Goal: Transaction & Acquisition: Purchase product/service

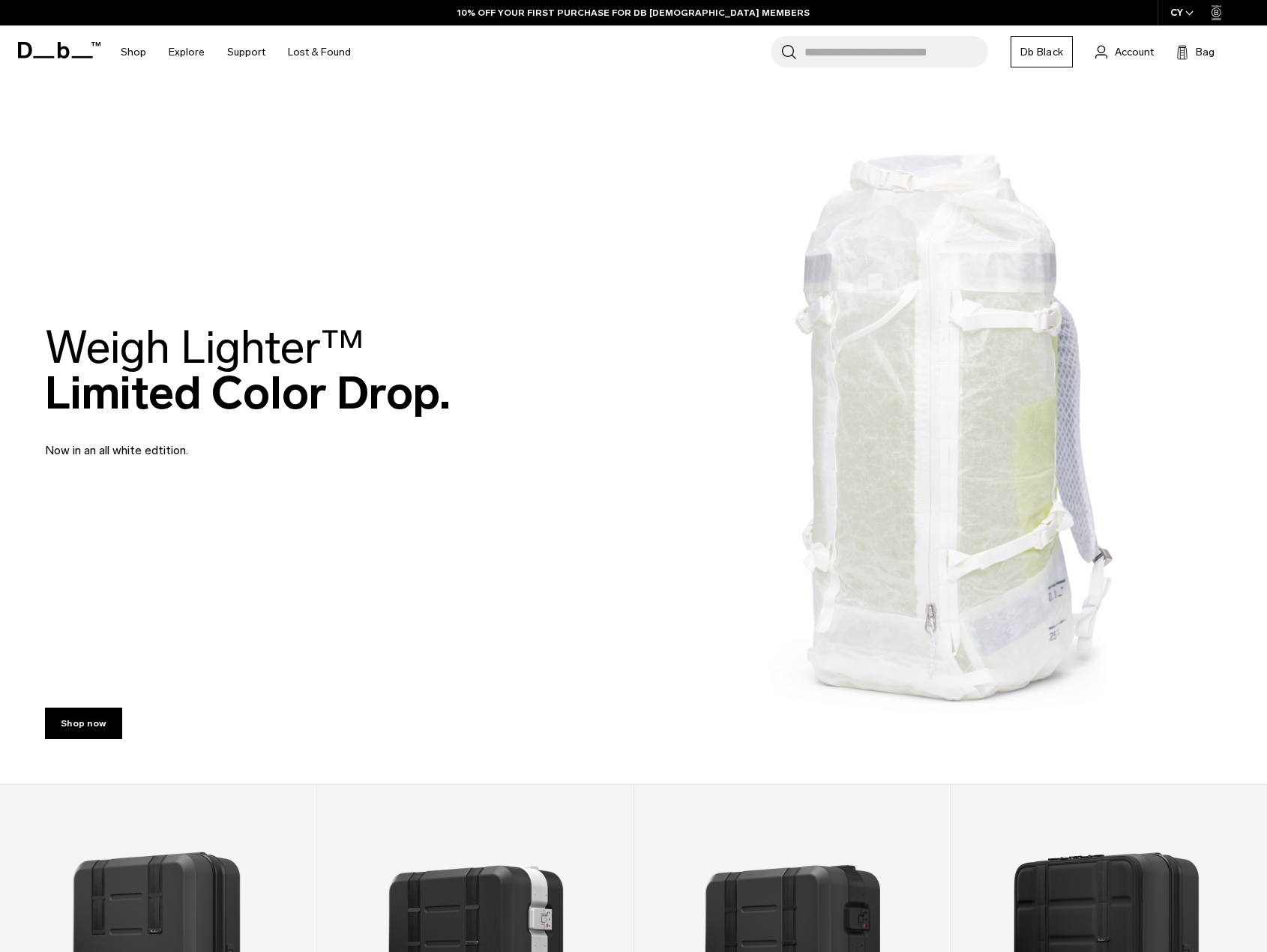
click at [1164, 154] on molly-root at bounding box center [634, 476] width 1267 height 952
click at [1137, 282] on molly-root at bounding box center [634, 476] width 1267 height 952
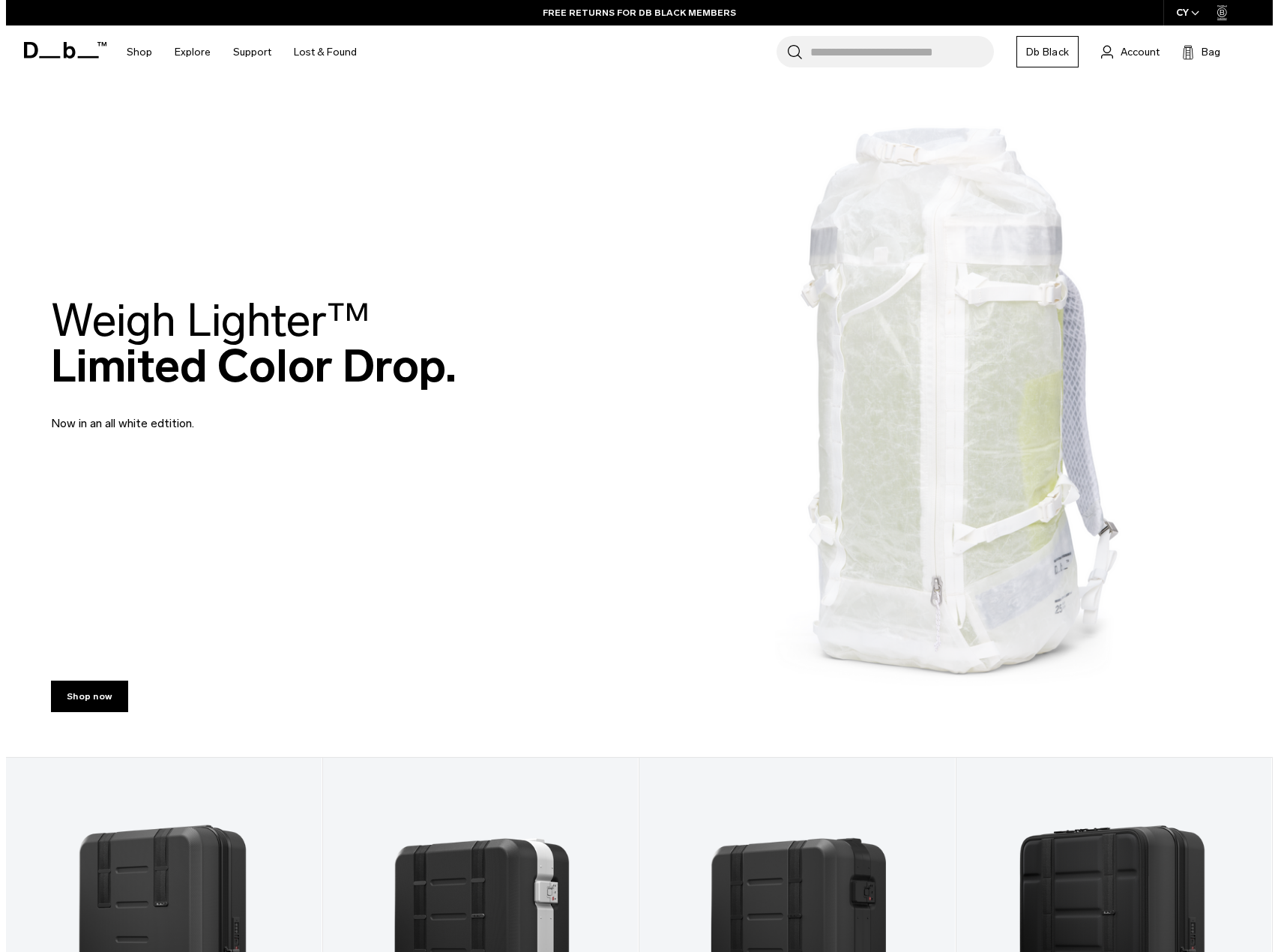
scroll to position [75, 0]
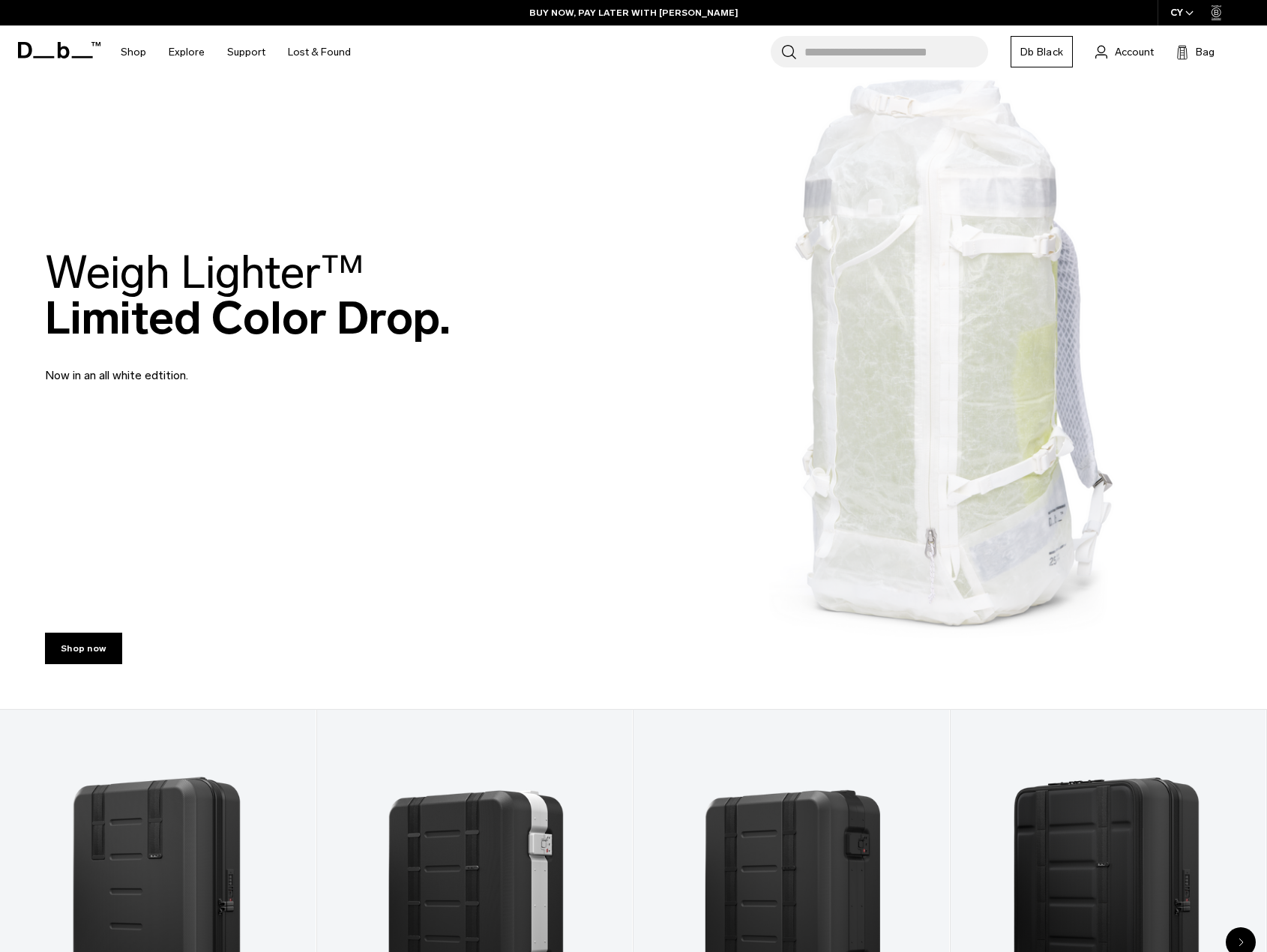
click at [1179, 14] on div "CY" at bounding box center [1182, 12] width 49 height 25
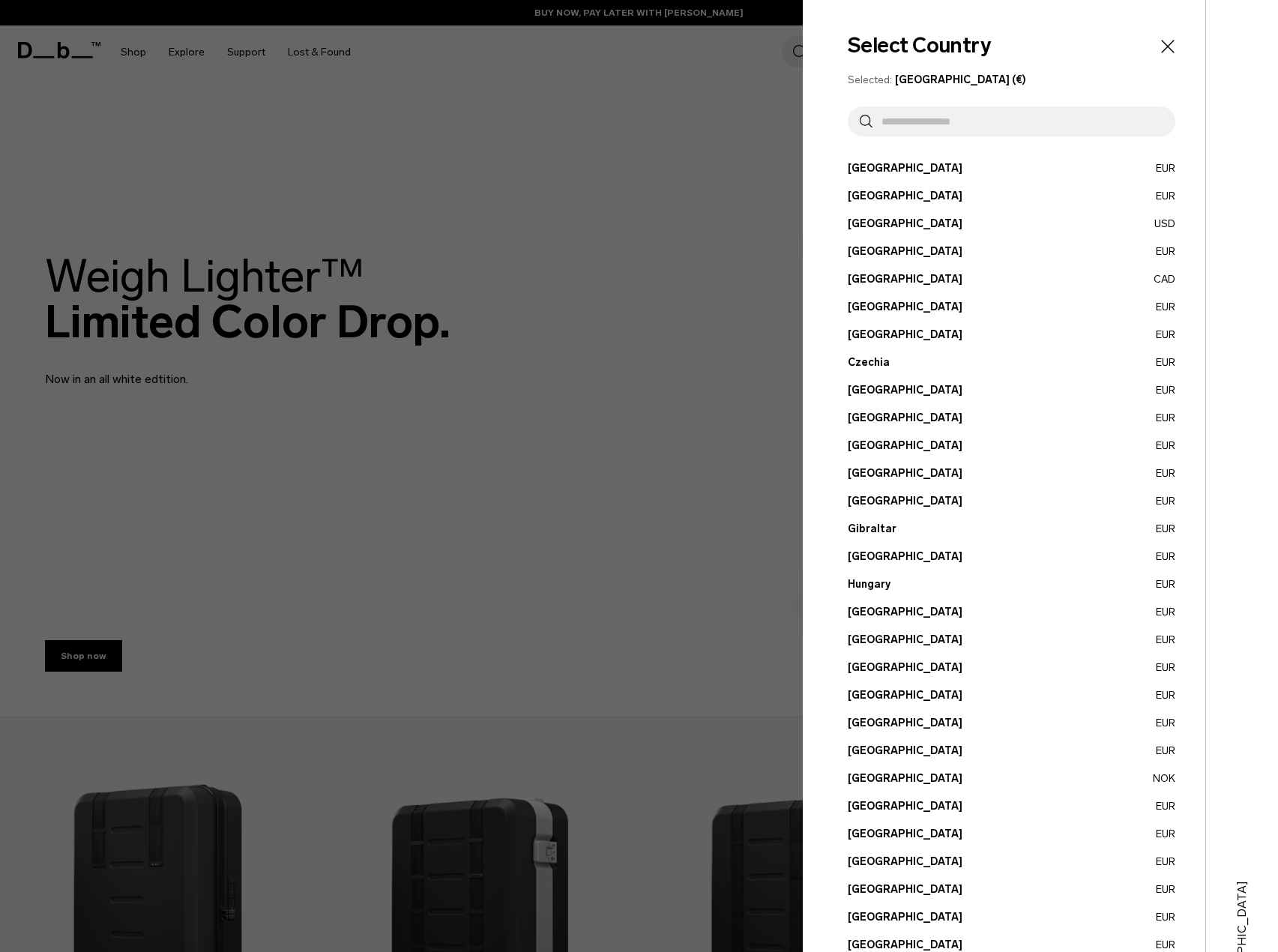
click at [888, 385] on button "Denmark EUR" at bounding box center [1012, 389] width 328 height 15
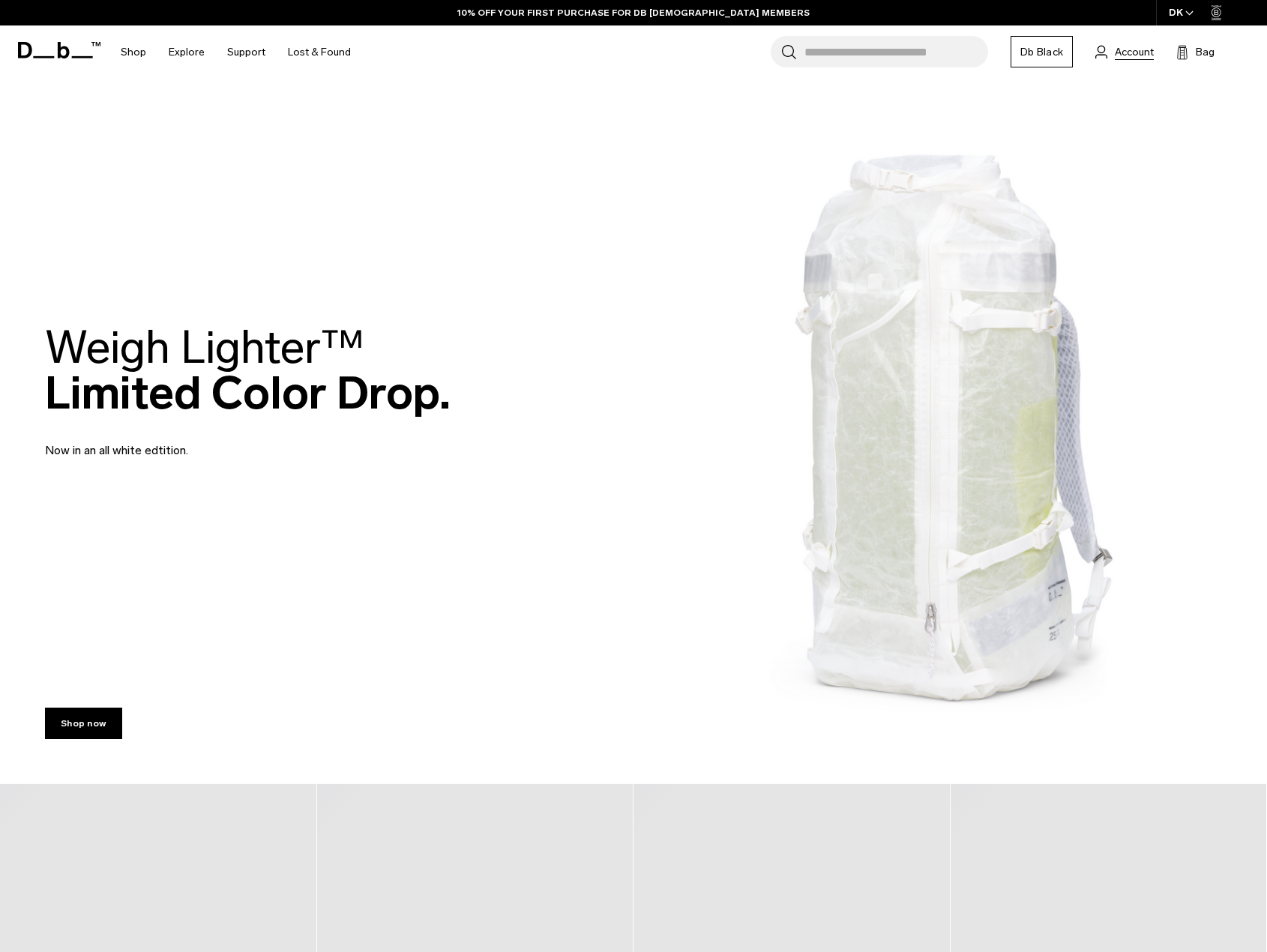
click at [1128, 47] on span "Account" at bounding box center [1135, 52] width 39 height 15
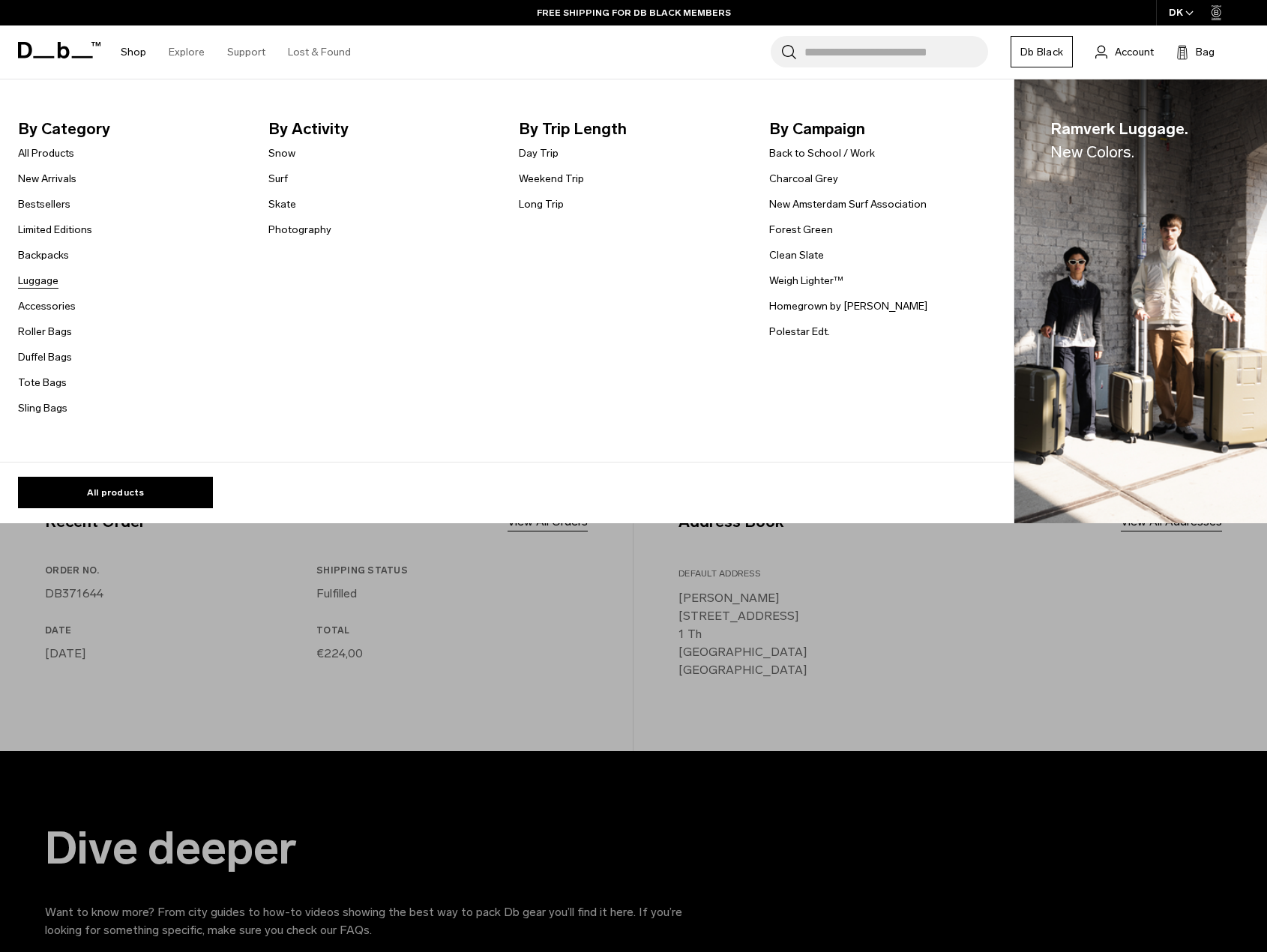
click at [40, 277] on link "Luggage" at bounding box center [38, 280] width 41 height 15
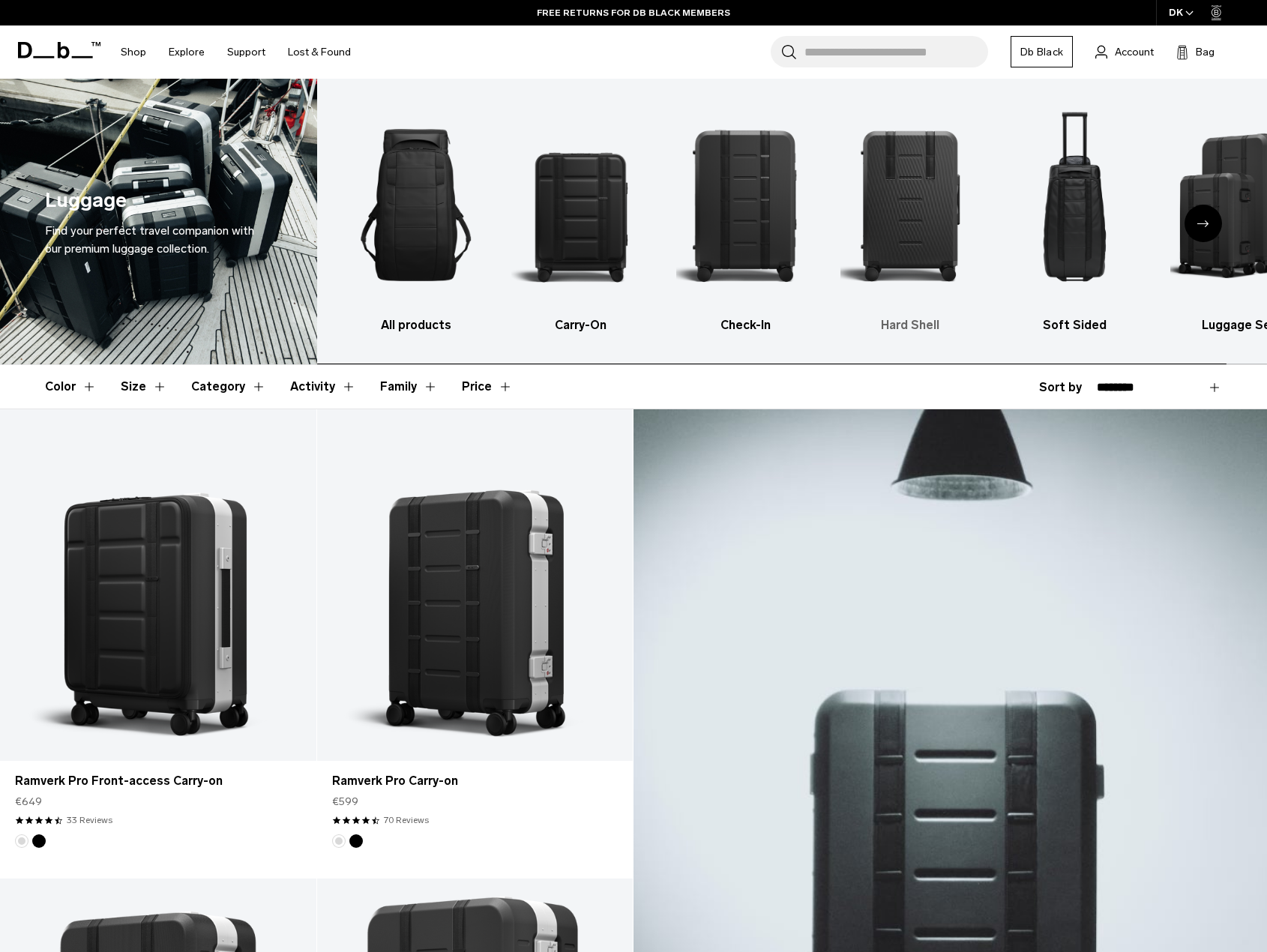
click at [946, 157] on img "4 / 6" at bounding box center [909, 205] width 139 height 208
click at [913, 199] on img "4 / 6" at bounding box center [909, 205] width 139 height 208
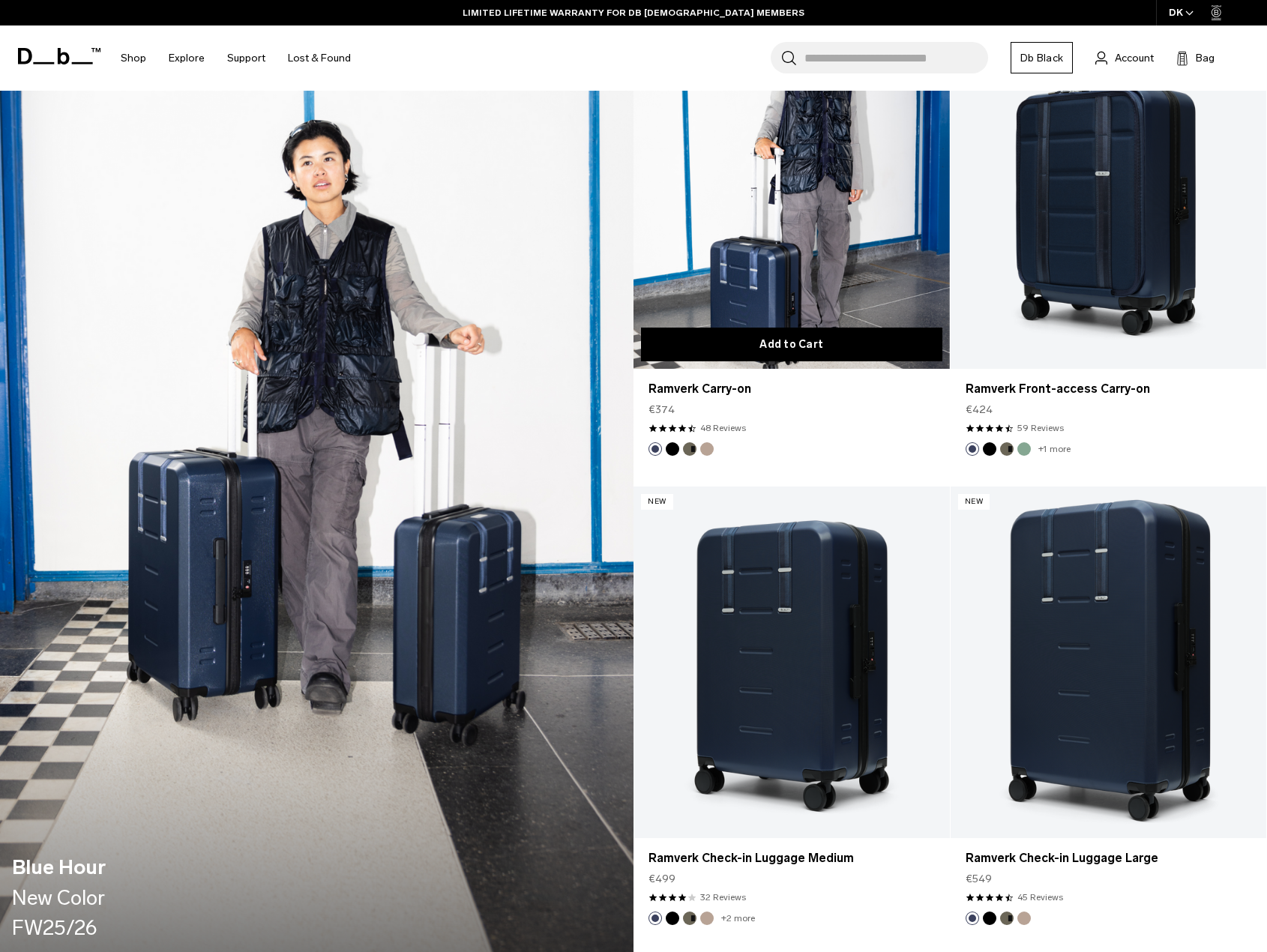
scroll to position [1349, 0]
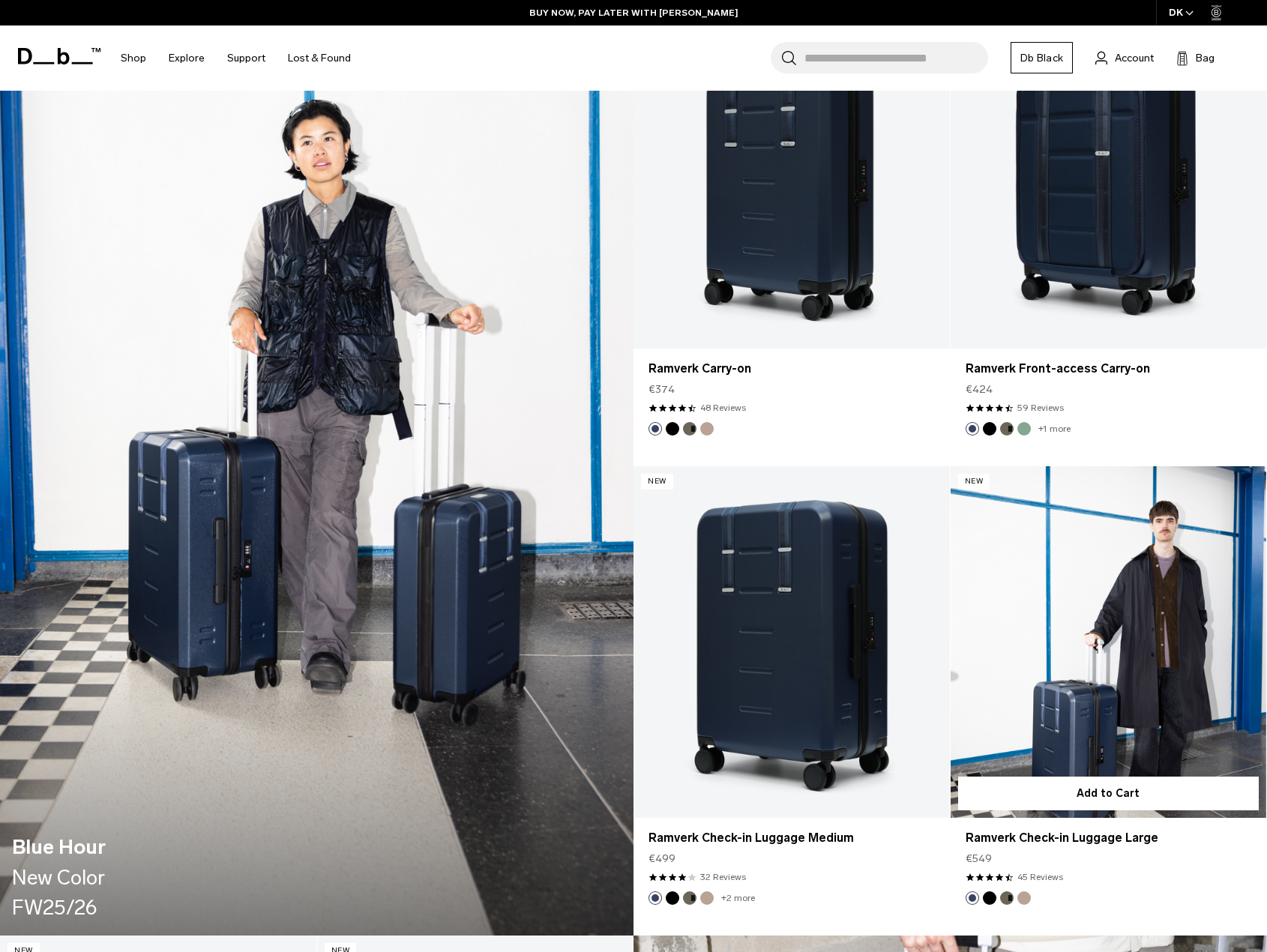
click at [1115, 634] on link "Ramverk Check-in Luggage Large" at bounding box center [1109, 641] width 316 height 351
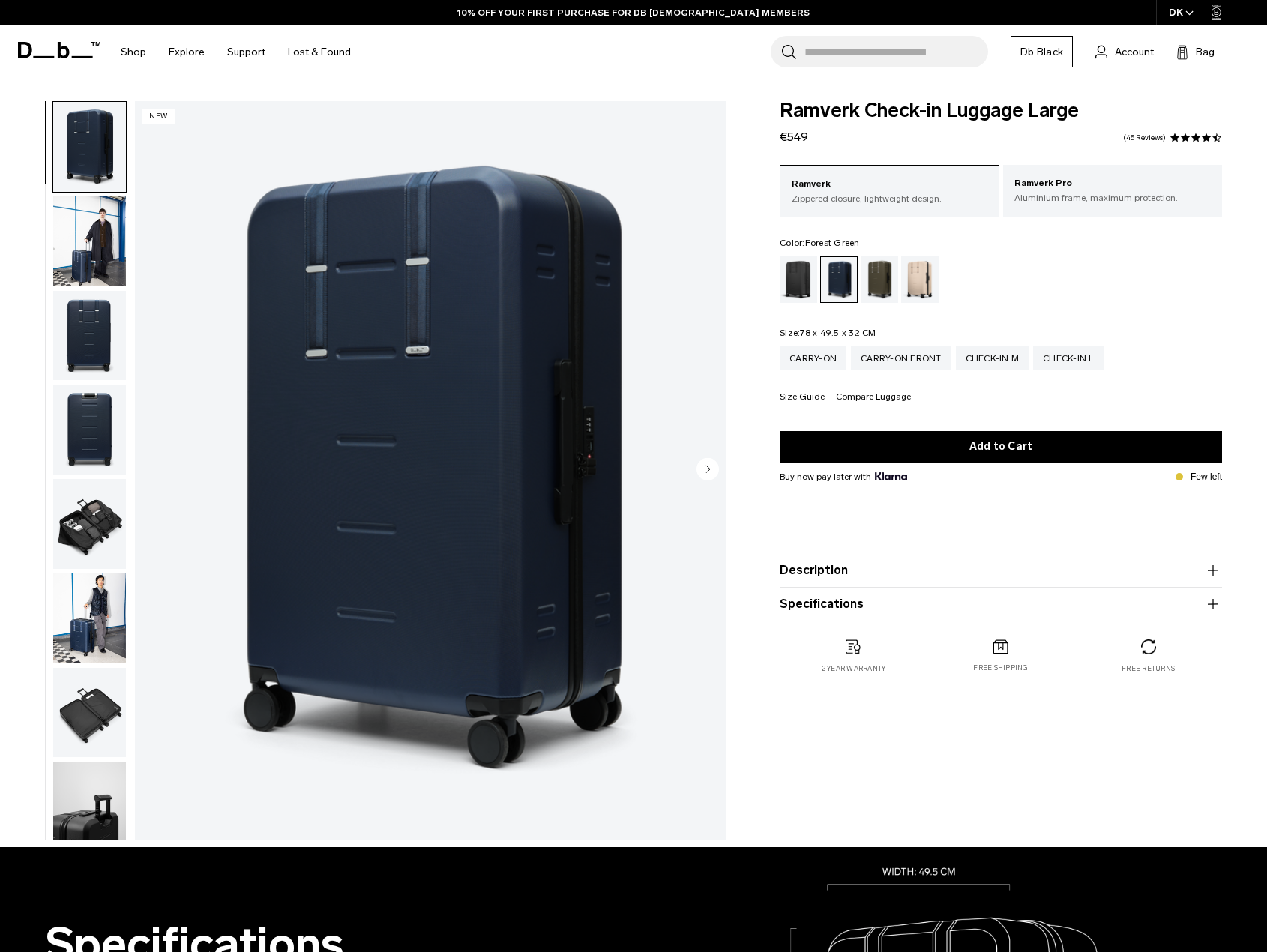
click at [872, 289] on div "Forest Green" at bounding box center [879, 279] width 38 height 46
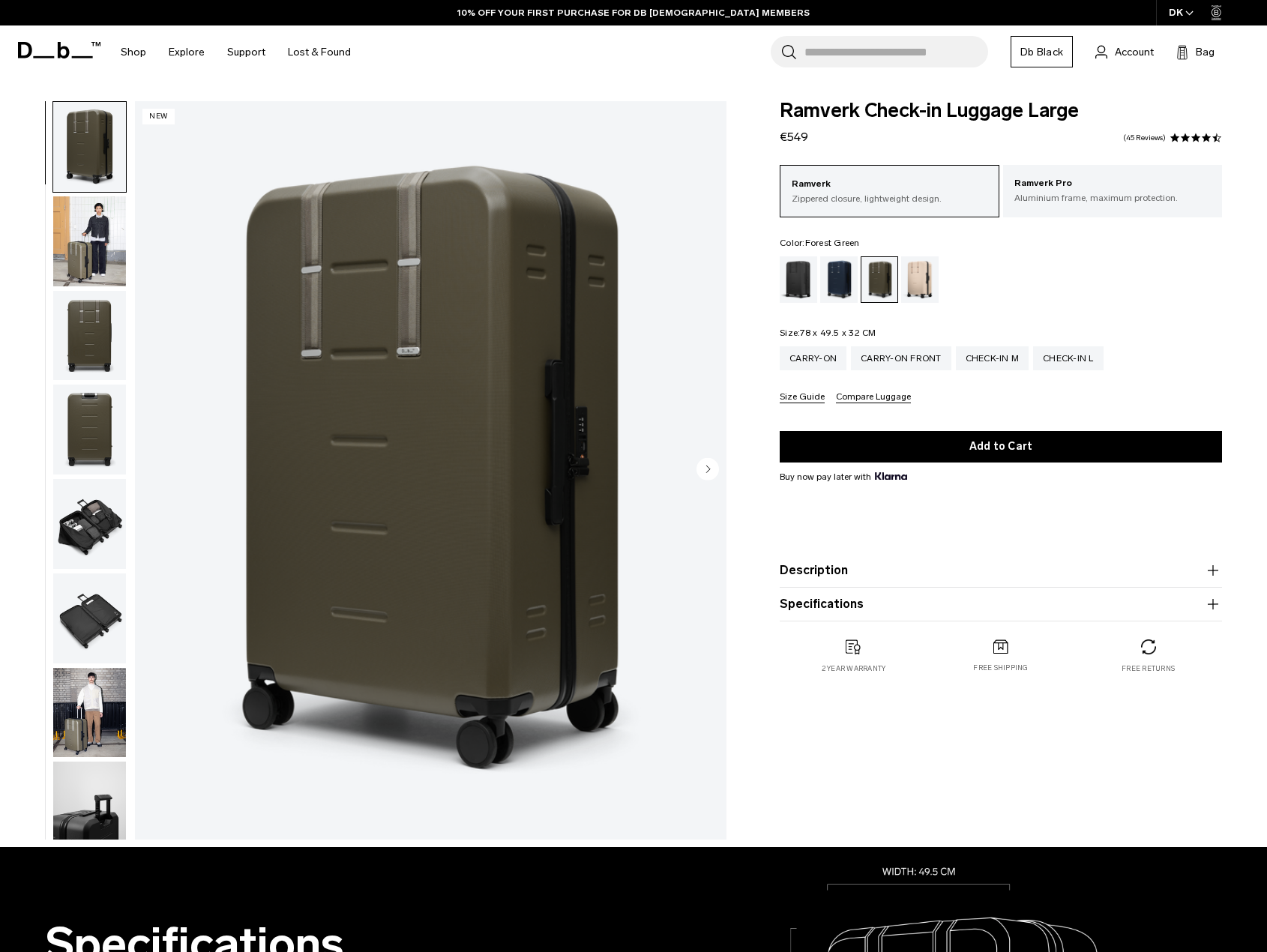
click at [107, 623] on img "button" at bounding box center [90, 618] width 73 height 90
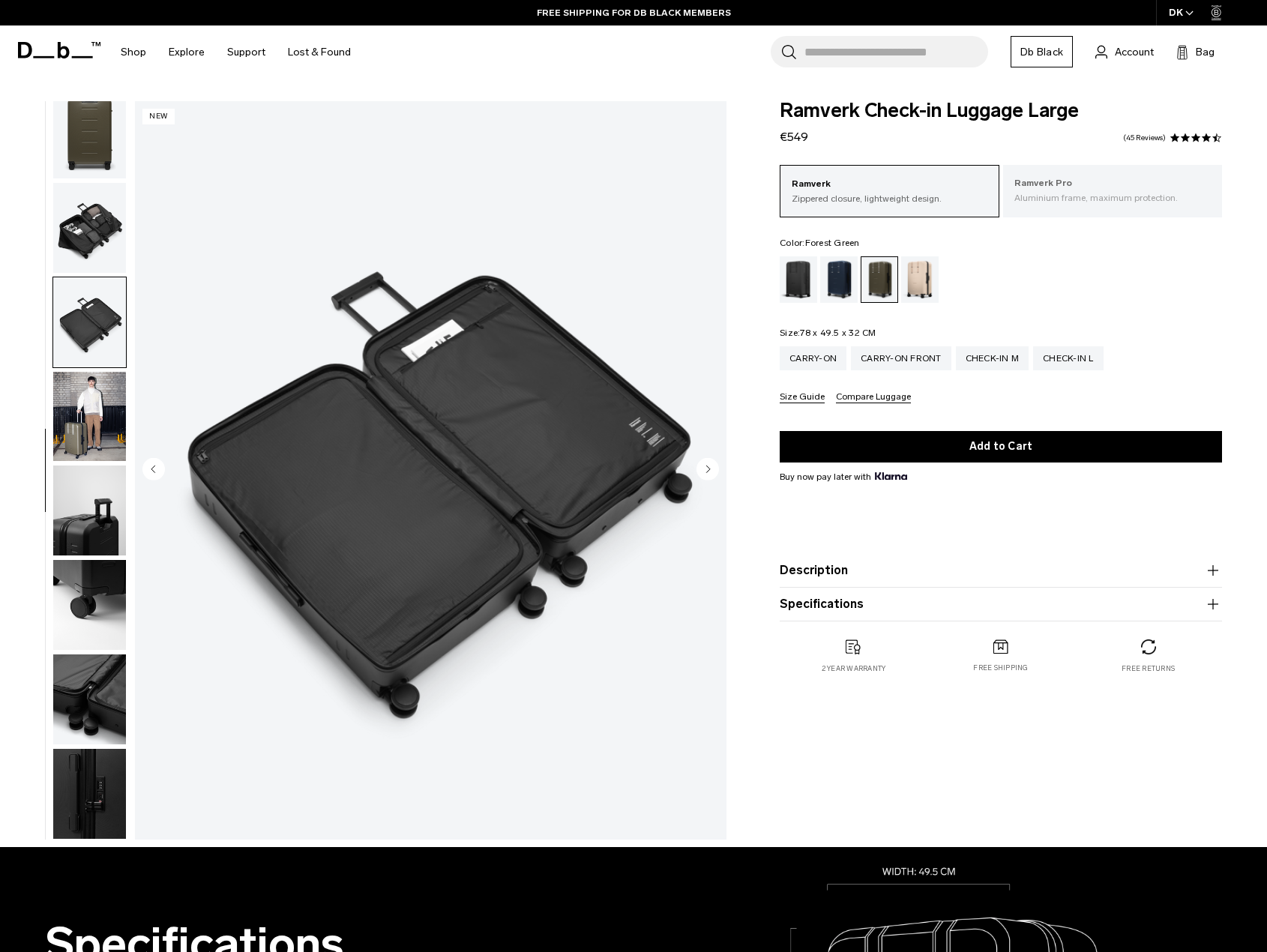
click at [1110, 191] on p "Ramverk Pro" at bounding box center [1113, 183] width 196 height 15
